Goal: Task Accomplishment & Management: Manage account settings

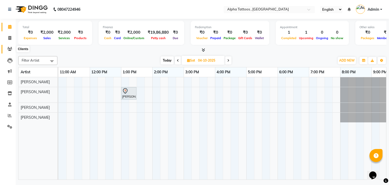
click at [9, 48] on icon at bounding box center [9, 49] width 5 height 4
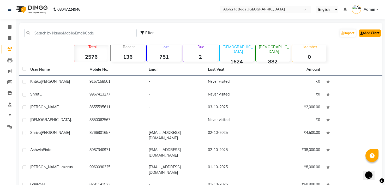
click at [368, 30] on link "Add Client" at bounding box center [370, 32] width 22 height 7
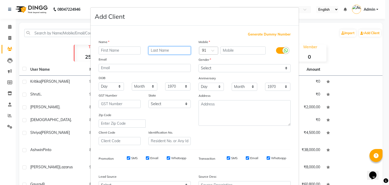
click at [151, 47] on input "text" at bounding box center [170, 50] width 42 height 8
type input "Prit"
click at [130, 51] on input "text" at bounding box center [120, 50] width 42 height 8
type input "Pritam"
type input "[PERSON_NAME]"
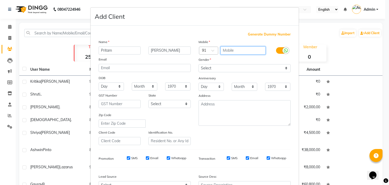
click at [233, 53] on input "text" at bounding box center [243, 50] width 45 height 8
paste input "7208225812"
type input "7208225812"
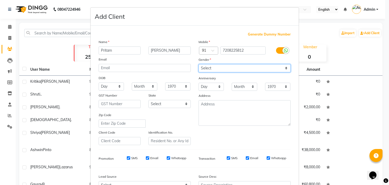
click at [231, 64] on select "Select [DEMOGRAPHIC_DATA] [DEMOGRAPHIC_DATA] Other Prefer Not To Say" at bounding box center [245, 68] width 92 height 8
select select "[DEMOGRAPHIC_DATA]"
click at [199, 64] on select "Select [DEMOGRAPHIC_DATA] [DEMOGRAPHIC_DATA] Other Prefer Not To Say" at bounding box center [245, 68] width 92 height 8
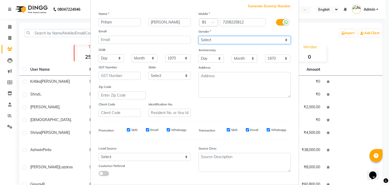
scroll to position [34, 0]
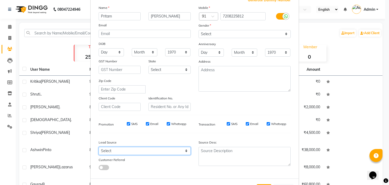
click at [133, 148] on select "Select Walk-in Referral Internet Friend Word of Mouth Advertisement Facebook Ju…" at bounding box center [145, 151] width 92 height 8
select select "33840"
click at [99, 147] on select "Select Walk-in Referral Internet Friend Word of Mouth Advertisement Facebook Ju…" at bounding box center [145, 151] width 92 height 8
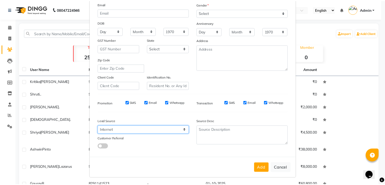
scroll to position [56, 0]
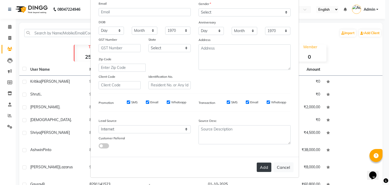
click at [260, 165] on button "Add" at bounding box center [264, 167] width 15 height 9
select select
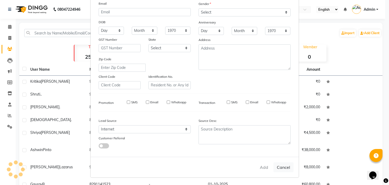
select select
checkbox input "false"
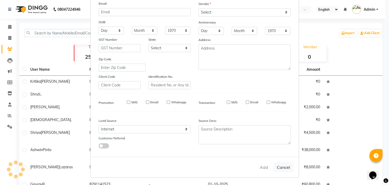
checkbox input "false"
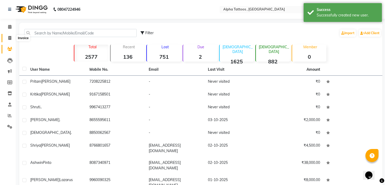
click at [11, 39] on icon at bounding box center [9, 38] width 3 height 4
select select "service"
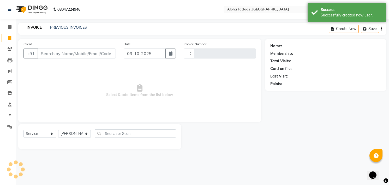
click at [66, 55] on input "Client" at bounding box center [77, 54] width 78 height 10
type input "7208225812"
type input "0332"
type input "7208225812"
select select "5140"
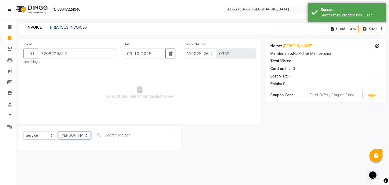
click at [75, 138] on select "[PERSON_NAME] [PERSON_NAME] [PERSON_NAME] Maverick Fernz [PERSON_NAME]" at bounding box center [74, 136] width 33 height 8
select select "32724"
click at [58, 132] on select "[PERSON_NAME] [PERSON_NAME] [PERSON_NAME] Maverick Fernz [PERSON_NAME]" at bounding box center [74, 136] width 33 height 8
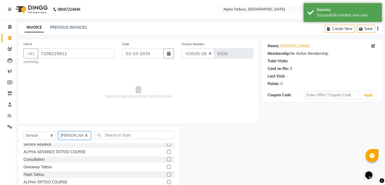
scroll to position [99, 0]
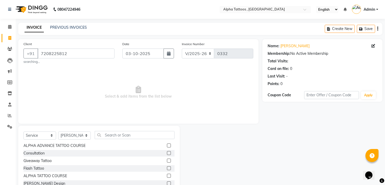
click at [167, 176] on label at bounding box center [169, 176] width 4 height 4
click at [167, 176] on input "checkbox" at bounding box center [168, 175] width 3 height 3
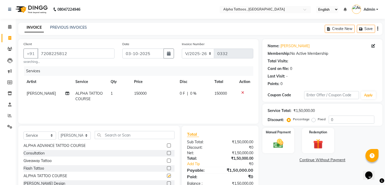
checkbox input "false"
click at [140, 92] on span "150000" at bounding box center [140, 93] width 13 height 5
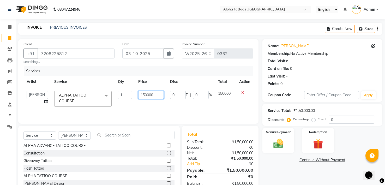
click at [146, 94] on input "150000" at bounding box center [150, 95] width 25 height 8
type input "2"
type input "50000"
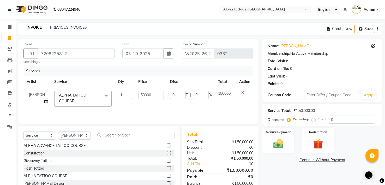
click at [156, 112] on div "Services Artist Service Qty Price Disc Total Action [PERSON_NAME] [PERSON_NAME]…" at bounding box center [138, 92] width 230 height 52
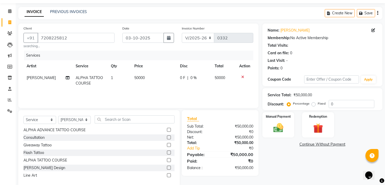
scroll to position [26, 0]
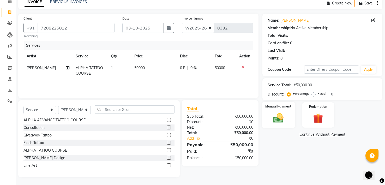
click at [273, 110] on div "Manual Payment" at bounding box center [278, 115] width 33 height 26
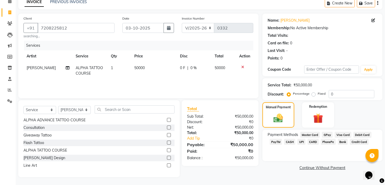
click at [291, 140] on span "CASH" at bounding box center [289, 142] width 11 height 6
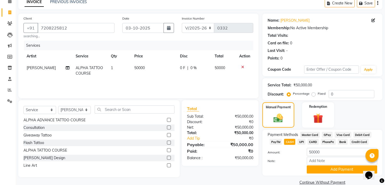
scroll to position [35, 0]
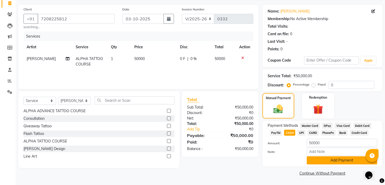
click at [334, 160] on button "Add Payment" at bounding box center [342, 160] width 70 height 8
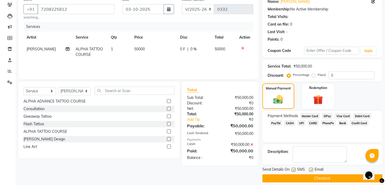
scroll to position [50, 0]
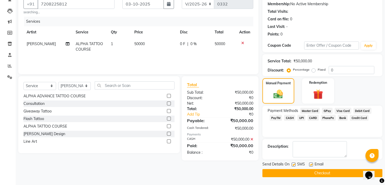
click at [325, 172] on button "Checkout" at bounding box center [323, 173] width 120 height 8
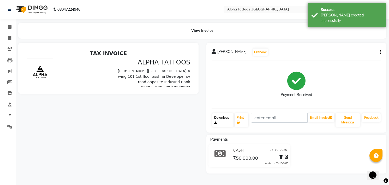
click at [224, 117] on link "Download" at bounding box center [222, 120] width 21 height 14
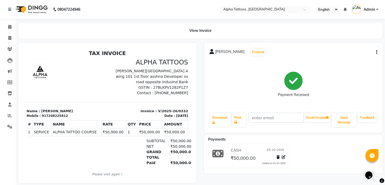
click at [377, 52] on div "[PERSON_NAME] Prebook Payment Received Download Print Email Invoice Send Messag…" at bounding box center [293, 88] width 178 height 90
click at [357, 42] on div "Cancel Invoice" at bounding box center [351, 39] width 36 height 7
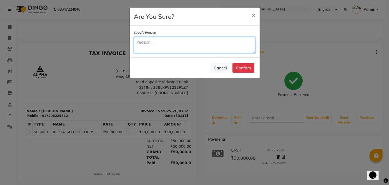
click at [214, 45] on textarea at bounding box center [195, 45] width 122 height 16
type textarea "demo"
type textarea "Std demo"
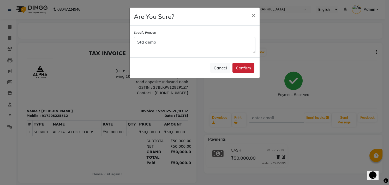
click at [249, 64] on button "Confirm" at bounding box center [244, 68] width 22 height 10
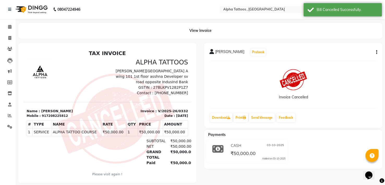
click at [31, 7] on img at bounding box center [31, 9] width 36 height 15
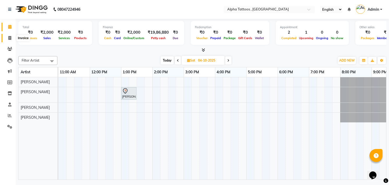
click at [9, 39] on icon at bounding box center [9, 38] width 3 height 4
select select "5140"
select select "service"
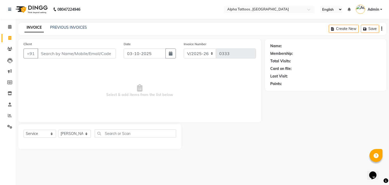
click at [78, 50] on input "Client" at bounding box center [77, 54] width 78 height 10
type input "9130444581"
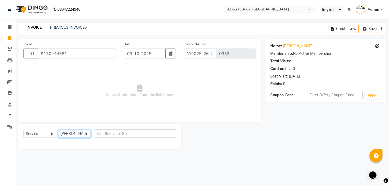
click at [69, 132] on select "[PERSON_NAME] [PERSON_NAME] [PERSON_NAME] Maverick Fernz [PERSON_NAME]" at bounding box center [74, 134] width 33 height 8
select select "32646"
click at [58, 130] on select "[PERSON_NAME] [PERSON_NAME] [PERSON_NAME] Maverick Fernz [PERSON_NAME]" at bounding box center [74, 134] width 33 height 8
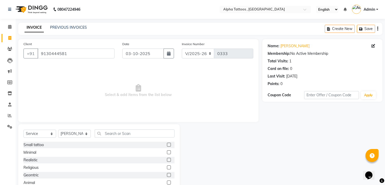
click at [167, 152] on label at bounding box center [169, 152] width 4 height 4
click at [167, 152] on input "checkbox" at bounding box center [168, 152] width 3 height 3
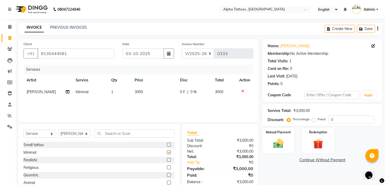
checkbox input "false"
click at [136, 92] on span "3000" at bounding box center [139, 92] width 8 height 5
click at [132, 92] on td "1" at bounding box center [119, 92] width 23 height 12
select select "32646"
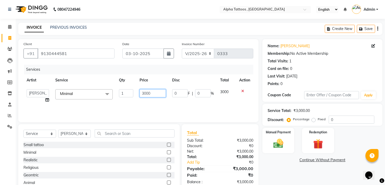
click at [152, 91] on input "3000" at bounding box center [153, 93] width 26 height 8
type input "3300"
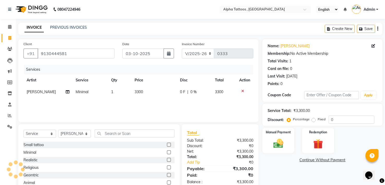
click at [147, 105] on div "Services Artist Service Qty Price Disc Total Action Maverick Fernz Minimal 1 33…" at bounding box center [138, 91] width 230 height 52
click at [278, 136] on div "Manual Payment" at bounding box center [278, 140] width 33 height 26
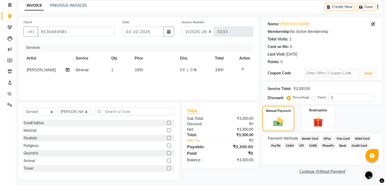
scroll to position [24, 0]
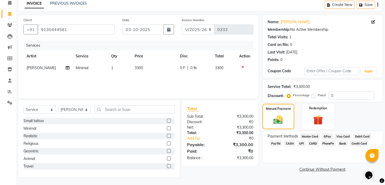
click at [325, 135] on span "GPay" at bounding box center [327, 136] width 11 height 6
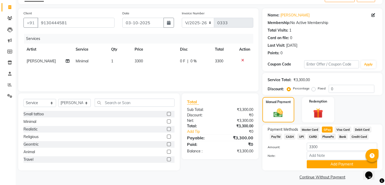
scroll to position [35, 0]
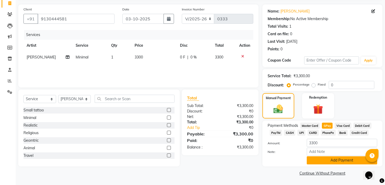
click at [322, 156] on button "Add Payment" at bounding box center [342, 160] width 70 height 8
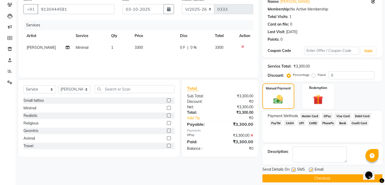
scroll to position [50, 0]
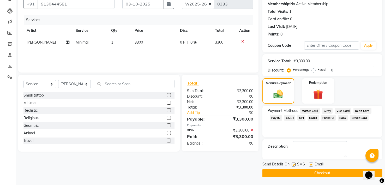
click at [314, 172] on button "Checkout" at bounding box center [323, 173] width 120 height 8
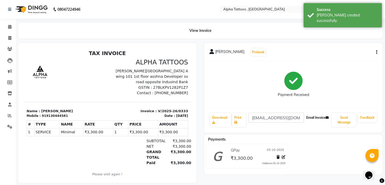
click at [310, 117] on button "Email Invoice" at bounding box center [317, 117] width 27 height 9
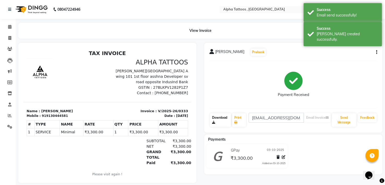
click at [220, 123] on link "Download" at bounding box center [220, 120] width 21 height 14
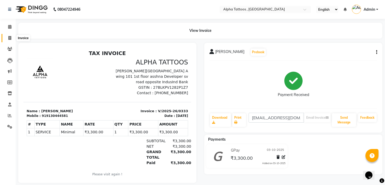
click at [8, 35] on span at bounding box center [9, 38] width 9 height 6
select select "5140"
select select "service"
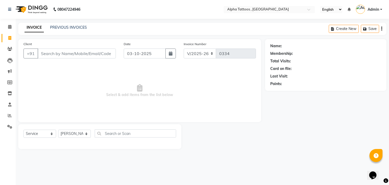
click at [59, 53] on input "Client" at bounding box center [77, 54] width 78 height 10
type input "8104360721"
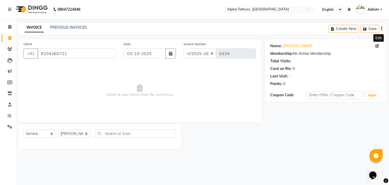
click at [377, 45] on icon at bounding box center [378, 46] width 4 height 4
select select "[DEMOGRAPHIC_DATA]"
select select "33838"
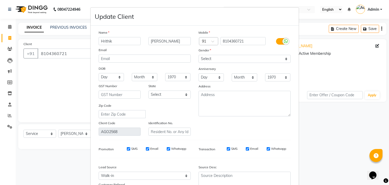
type input "Hrithik"
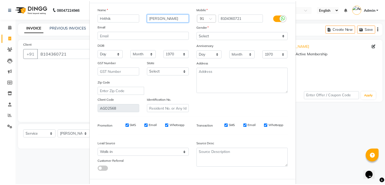
scroll to position [28, 0]
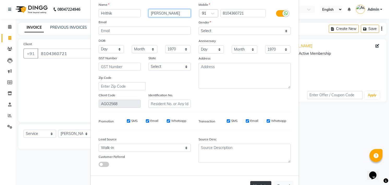
type input "Malviya"
click at [259, 181] on button "Update" at bounding box center [260, 185] width 21 height 9
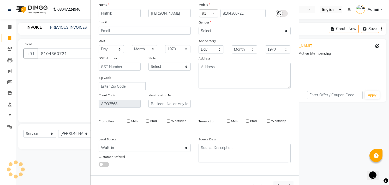
select select
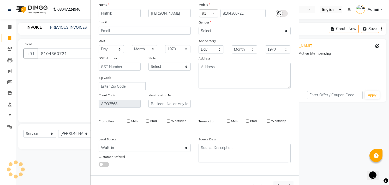
select select
checkbox input "false"
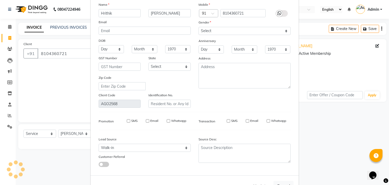
checkbox input "false"
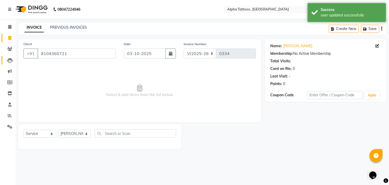
click at [9, 56] on link "Leads" at bounding box center [8, 60] width 13 height 9
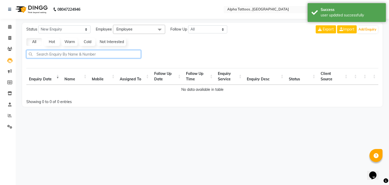
click at [113, 55] on input "text" at bounding box center [83, 54] width 115 height 8
paste input "8104360721"
type input "8104360721"
select select "10"
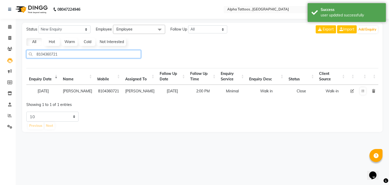
type input "8104360721"
click at [351, 93] on icon at bounding box center [353, 91] width 4 height 4
select select "32724"
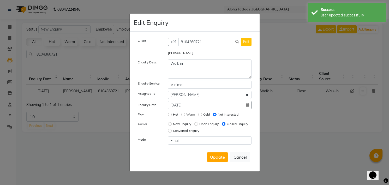
click at [199, 130] on label "Converted Enquiry" at bounding box center [186, 130] width 26 height 5
click at [172, 130] on input "Converted Enquiry" at bounding box center [170, 131] width 4 height 4
radio input "true"
radio input "false"
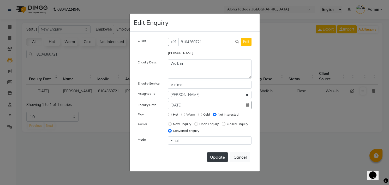
click at [211, 154] on button "Update" at bounding box center [217, 156] width 21 height 9
select select
radio input "false"
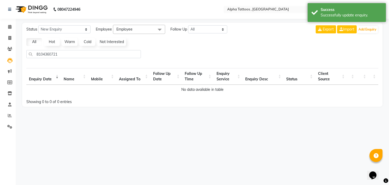
click at [26, 10] on img at bounding box center [31, 9] width 36 height 15
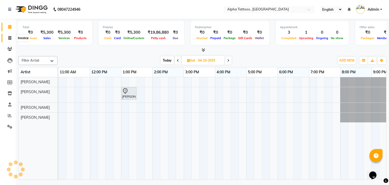
click at [13, 37] on span at bounding box center [9, 38] width 9 height 6
select select "service"
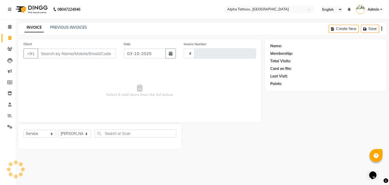
click at [86, 50] on input "Client" at bounding box center [77, 54] width 78 height 10
type input "8104360721"
type input "0334"
select select "5140"
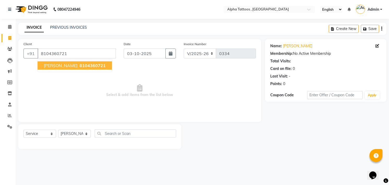
click at [80, 67] on span "8104360721" at bounding box center [93, 65] width 26 height 5
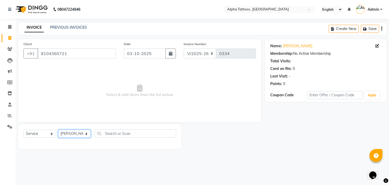
click at [78, 134] on select "[PERSON_NAME] [PERSON_NAME] [PERSON_NAME] Maverick Fernz [PERSON_NAME]" at bounding box center [74, 134] width 33 height 8
select select "32647"
click at [58, 130] on select "[PERSON_NAME] [PERSON_NAME] [PERSON_NAME] Maverick Fernz [PERSON_NAME]" at bounding box center [74, 134] width 33 height 8
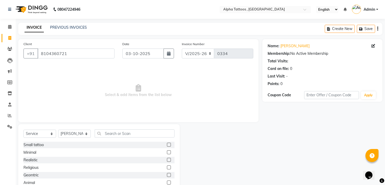
click at [167, 153] on label at bounding box center [169, 152] width 4 height 4
click at [167, 153] on input "checkbox" at bounding box center [168, 152] width 3 height 3
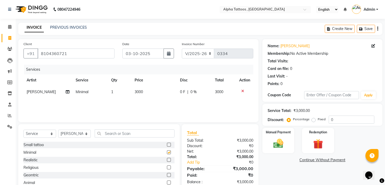
checkbox input "false"
click at [141, 88] on td "3000" at bounding box center [154, 92] width 45 height 12
select select "32647"
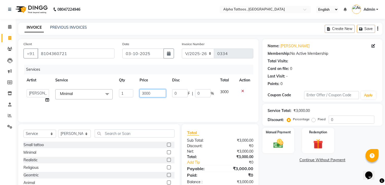
click at [145, 93] on input "3000" at bounding box center [153, 93] width 26 height 8
type input "6000"
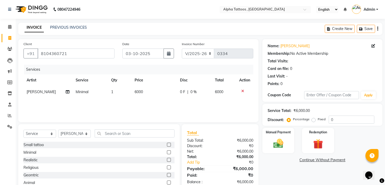
click at [140, 99] on div "Services Artist Service Qty Price Disc Total Action Dev Vasani Minimal 1 6000 0…" at bounding box center [138, 91] width 230 height 52
click at [274, 141] on img at bounding box center [278, 144] width 17 height 12
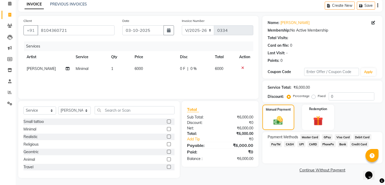
scroll to position [24, 0]
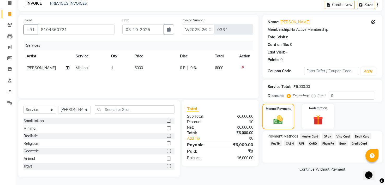
click at [328, 136] on span "GPay" at bounding box center [327, 136] width 11 height 6
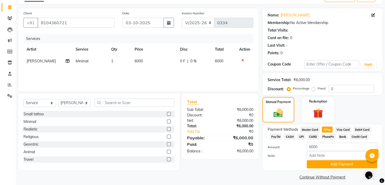
scroll to position [35, 0]
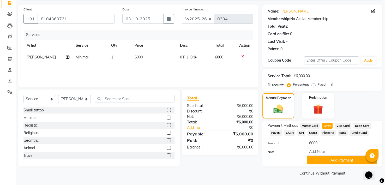
click at [312, 131] on span "CARD" at bounding box center [313, 133] width 11 height 6
click at [325, 154] on input "Note:" at bounding box center [342, 152] width 70 height 8
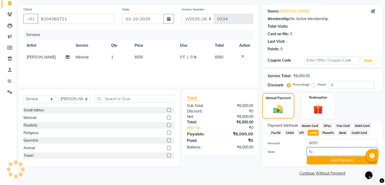
type input "Fully Paid"
click at [338, 159] on button "Add Payment" at bounding box center [342, 160] width 70 height 8
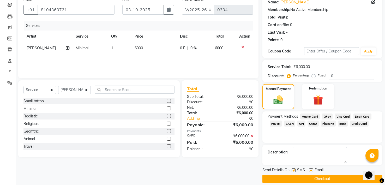
scroll to position [50, 0]
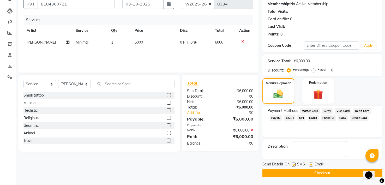
click at [331, 170] on button "Checkout" at bounding box center [323, 173] width 120 height 8
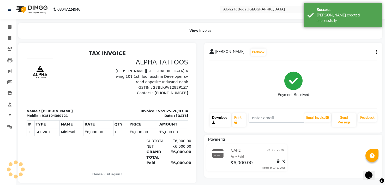
click at [216, 121] on link "Download" at bounding box center [220, 120] width 21 height 14
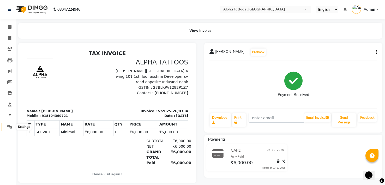
click at [12, 124] on span at bounding box center [9, 127] width 9 height 6
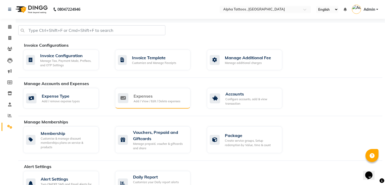
click at [136, 93] on div "Expenses" at bounding box center [157, 96] width 47 height 6
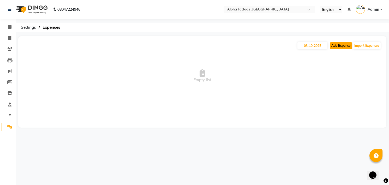
click at [332, 46] on button "Add Expense" at bounding box center [341, 45] width 22 height 7
select select "1"
select select "4043"
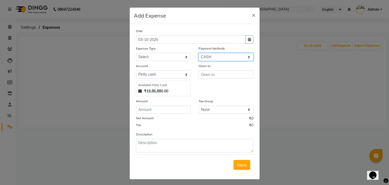
click at [227, 57] on select "Select Master Card GPay Visa Card Debit Card PayTM CASH UPI CARD PhonePe Bank C…" at bounding box center [226, 57] width 55 height 8
select select "5"
click at [199, 53] on select "Select Master Card GPay Visa Card Debit Card PayTM CASH UPI CARD PhonePe Bank C…" at bounding box center [226, 57] width 55 height 8
select select "4044"
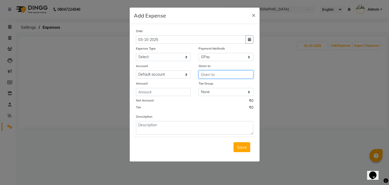
click at [221, 74] on input "text" at bounding box center [226, 74] width 55 height 8
type input "Meta Marketing"
click at [180, 93] on input "number" at bounding box center [163, 92] width 55 height 8
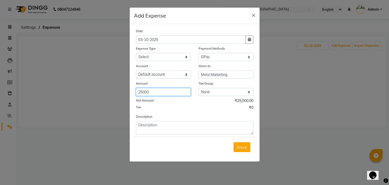
type input "25000"
click at [170, 58] on select "Select Advance Salary Cash transfer to bank Client Snacks and water bottles Mai…" at bounding box center [163, 57] width 55 height 8
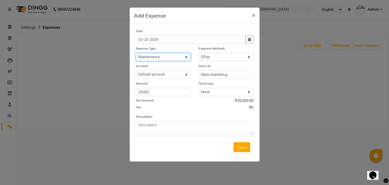
click at [136, 53] on select "Select Advance Salary Cash transfer to bank Client Snacks and water bottles Mai…" at bounding box center [163, 57] width 55 height 8
select select "12226"
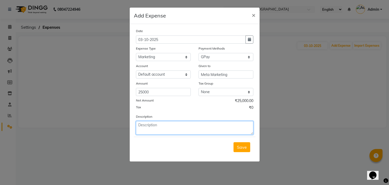
click at [163, 128] on textarea at bounding box center [194, 128] width 117 height 14
type textarea "Being amount paid for Meta Marketing"
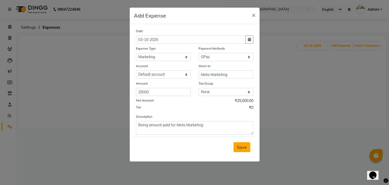
click at [245, 144] on button "Save" at bounding box center [242, 147] width 17 height 10
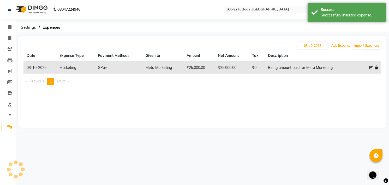
click at [245, 139] on button "Save" at bounding box center [242, 134] width 17 height 10
click at [25, 9] on img at bounding box center [31, 9] width 36 height 15
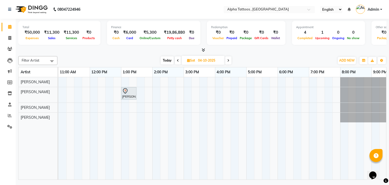
click at [117, 48] on div at bounding box center [202, 50] width 368 height 5
click at [7, 125] on icon at bounding box center [9, 127] width 5 height 4
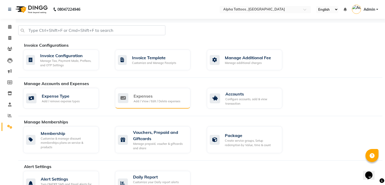
click at [138, 95] on div "Expenses" at bounding box center [157, 96] width 47 height 6
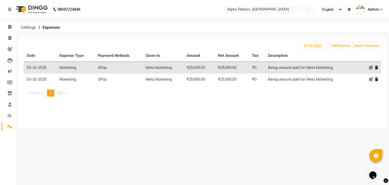
click at [377, 68] on icon at bounding box center [376, 68] width 3 height 4
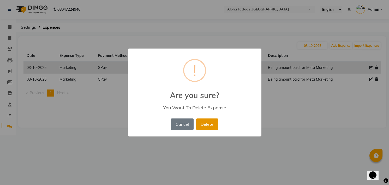
click at [210, 123] on button "Delete" at bounding box center [207, 123] width 22 height 11
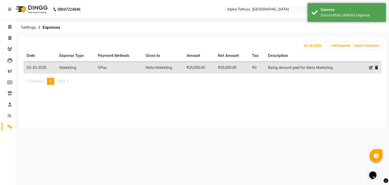
click at [30, 9] on img at bounding box center [31, 9] width 36 height 15
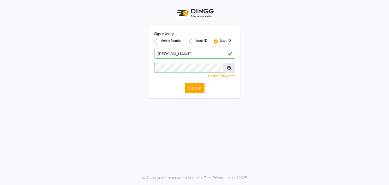
click at [185, 83] on button "Sign In" at bounding box center [195, 88] width 20 height 10
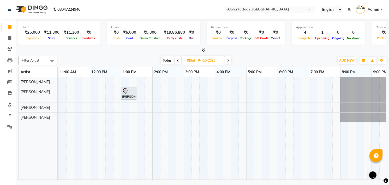
drag, startPoint x: 128, startPoint y: 51, endPoint x: 138, endPoint y: 51, distance: 9.9
click at [128, 51] on div at bounding box center [202, 50] width 368 height 5
click at [170, 60] on span "Today" at bounding box center [167, 60] width 13 height 8
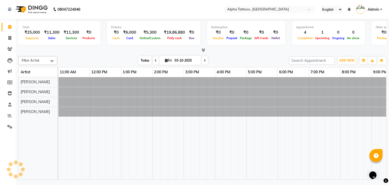
scroll to position [0, 17]
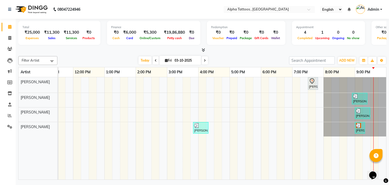
click at [204, 59] on icon at bounding box center [205, 60] width 2 height 3
type input "04-10-2025"
